Goal: Task Accomplishment & Management: Use online tool/utility

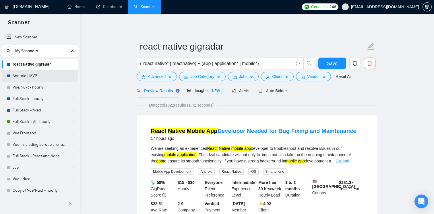
click at [35, 77] on link "Android | MVP" at bounding box center [40, 75] width 55 height 11
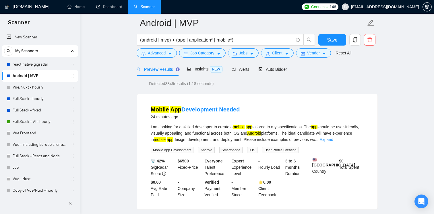
scroll to position [27, 0]
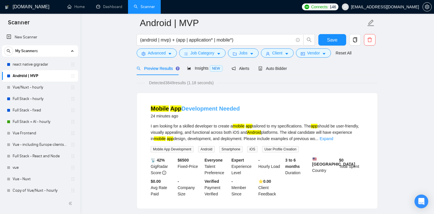
click at [188, 108] on link "Mobile App Development Needed" at bounding box center [195, 109] width 89 height 6
click at [204, 109] on link "Mobile App Development Needed" at bounding box center [195, 109] width 89 height 6
click at [205, 108] on link "Mobile App Development Needed" at bounding box center [195, 109] width 89 height 6
click at [200, 109] on link "Mobile App Development Needed" at bounding box center [195, 109] width 89 height 6
click at [272, 72] on div "Auto Bidder" at bounding box center [272, 68] width 28 height 13
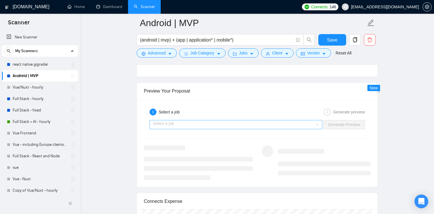
scroll to position [1105, 0]
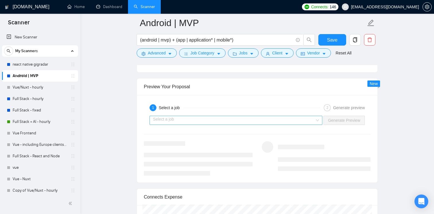
click at [218, 125] on input "search" at bounding box center [234, 120] width 162 height 9
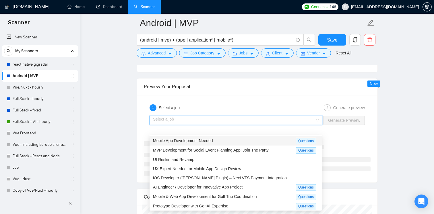
click at [208, 140] on span "Mobile App Development Needed" at bounding box center [183, 141] width 60 height 5
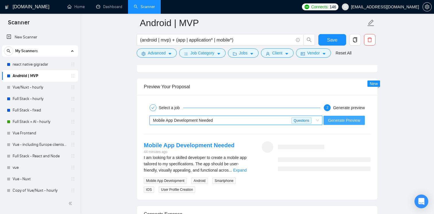
click at [351, 124] on span "Generate Preview" at bounding box center [344, 120] width 32 height 6
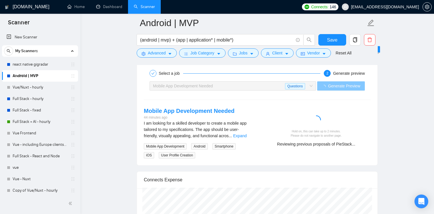
scroll to position [1140, 0]
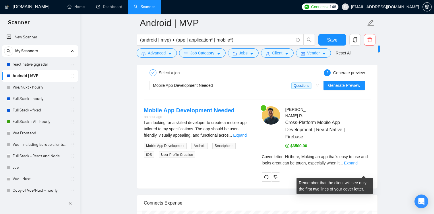
click at [358, 166] on div "Cover letter - Hi there, Making an app that's easy to use and looks great can b…" at bounding box center [316, 160] width 109 height 13
click at [357, 166] on link "Expand" at bounding box center [350, 163] width 13 height 5
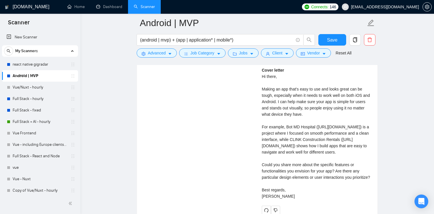
scroll to position [1400, 0]
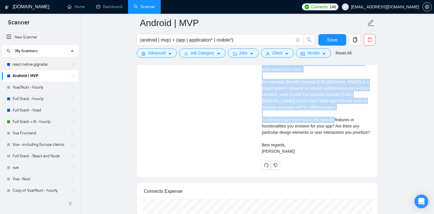
drag, startPoint x: 263, startPoint y: 89, endPoint x: 283, endPoint y: 130, distance: 46.3
click at [283, 130] on div "Cover letter Hi there, Making an app that's easy to use and looks great can be …" at bounding box center [316, 88] width 109 height 133
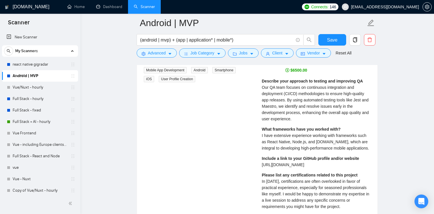
scroll to position [1210, 0]
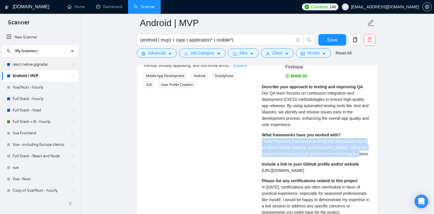
drag, startPoint x: 261, startPoint y: 150, endPoint x: 363, endPoint y: 162, distance: 102.0
copy span "I have extensive experience working with frameworks such as React Native, Node.…"
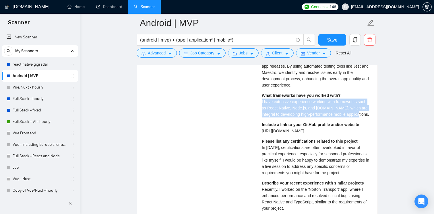
scroll to position [1256, 0]
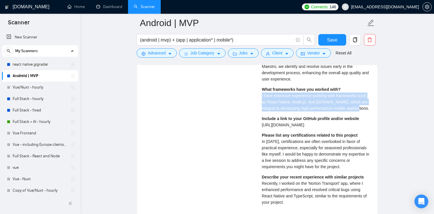
drag, startPoint x: 299, startPoint y: 133, endPoint x: 261, endPoint y: 131, distance: 37.9
click at [262, 128] on div "Include a link to your GitHub profile and/or website [URL][DOMAIN_NAME]" at bounding box center [310, 122] width 97 height 13
copy span "[URL][DOMAIN_NAME]"
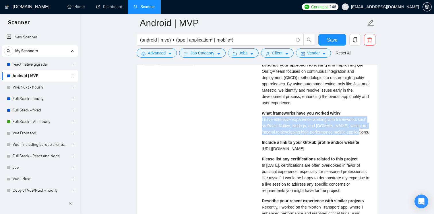
scroll to position [1228, 0]
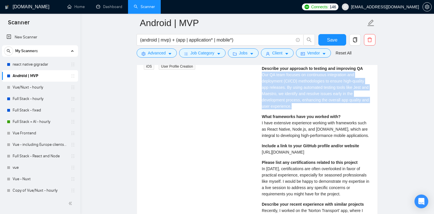
drag, startPoint x: 262, startPoint y: 83, endPoint x: 305, endPoint y: 116, distance: 53.9
click at [305, 110] on div "Describe your approach to testing and improving QA Our QA team focuses on conti…" at bounding box center [316, 87] width 109 height 44
copy span "Our QA team focuses on continuous integration and deployment (CI/CD) methodolog…"
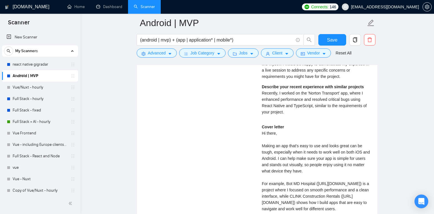
scroll to position [1350, 0]
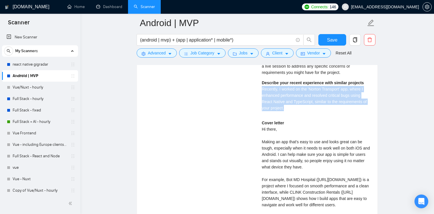
drag, startPoint x: 261, startPoint y: 96, endPoint x: 294, endPoint y: 116, distance: 38.3
click at [294, 116] on div "[PERSON_NAME]-Platform Mobile App Development | React Native | Firebase $6500.0…" at bounding box center [316, 82] width 118 height 372
copy span "Recently, I worked on the 'Norton Transport' app, where I enhanced performance …"
